Goal: Communication & Community: Ask a question

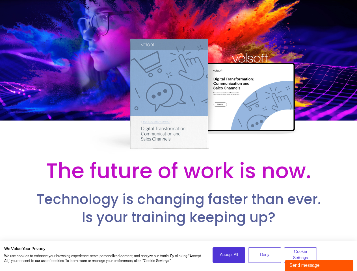
click at [178, 136] on div at bounding box center [178, 77] width 357 height 155
click at [229, 255] on span "Accept All" at bounding box center [229, 255] width 18 height 6
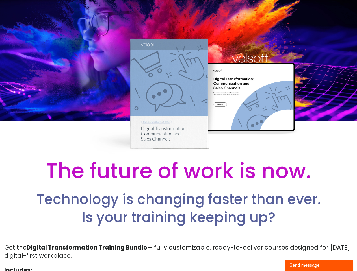
click at [264, 255] on p "Get the Digital Transformation Training Bundle — fully customizable, ready-to-d…" at bounding box center [178, 251] width 348 height 17
click at [300, 255] on p "Get the Digital Transformation Training Bundle — fully customizable, ready-to-d…" at bounding box center [178, 251] width 348 height 17
click at [319, 265] on div "Send message" at bounding box center [318, 265] width 59 height 7
